Goal: Transaction & Acquisition: Book appointment/travel/reservation

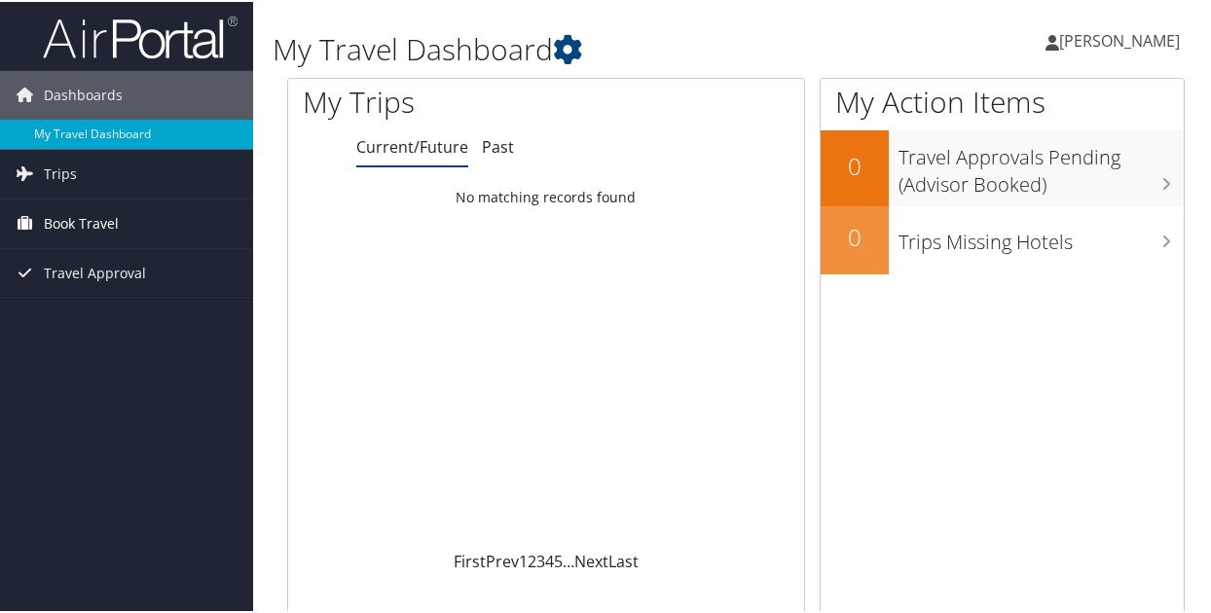
click at [67, 219] on span "Book Travel" at bounding box center [81, 222] width 75 height 49
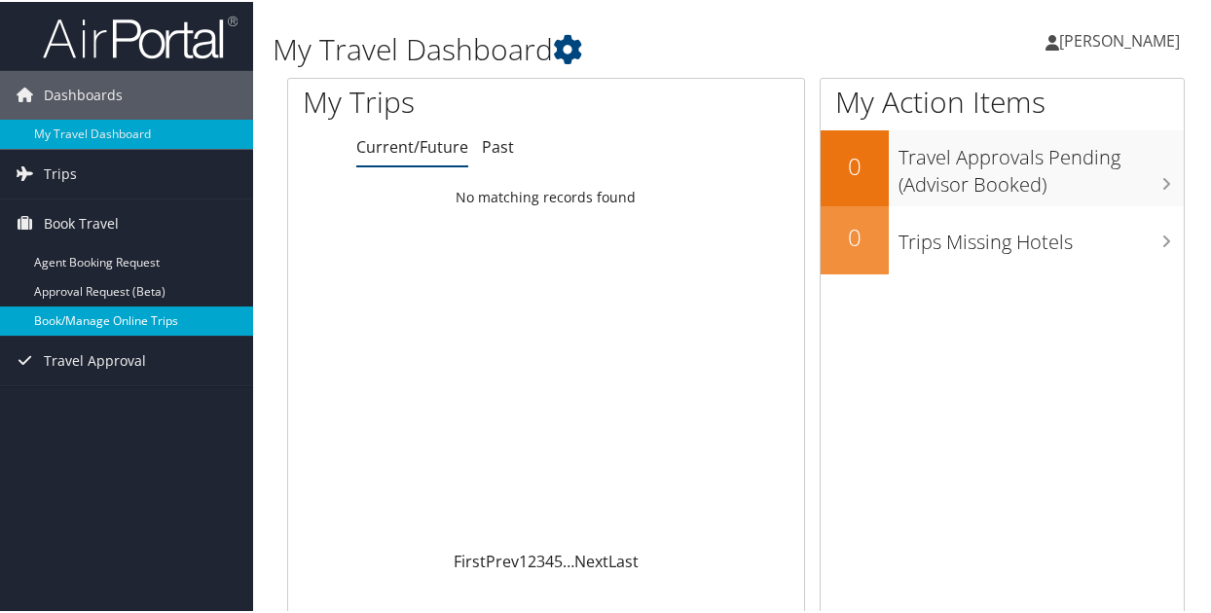
click at [64, 320] on link "Book/Manage Online Trips" at bounding box center [126, 319] width 253 height 29
